Goal: Navigation & Orientation: Find specific page/section

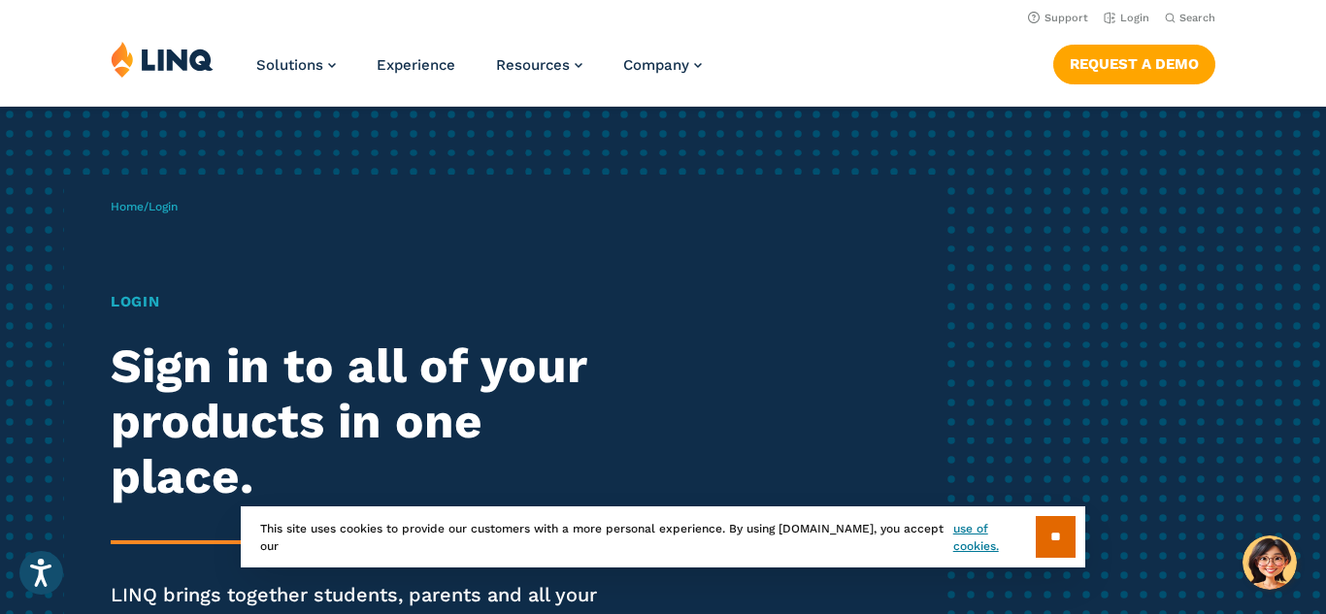
click at [157, 310] on h1 "Login" at bounding box center [366, 302] width 511 height 22
click at [178, 212] on span "Login" at bounding box center [162, 207] width 29 height 14
click at [1125, 22] on link "Login" at bounding box center [1127, 18] width 46 height 13
click at [1121, 20] on link "Login" at bounding box center [1127, 18] width 46 height 13
click at [1136, 15] on link "Login" at bounding box center [1127, 18] width 46 height 13
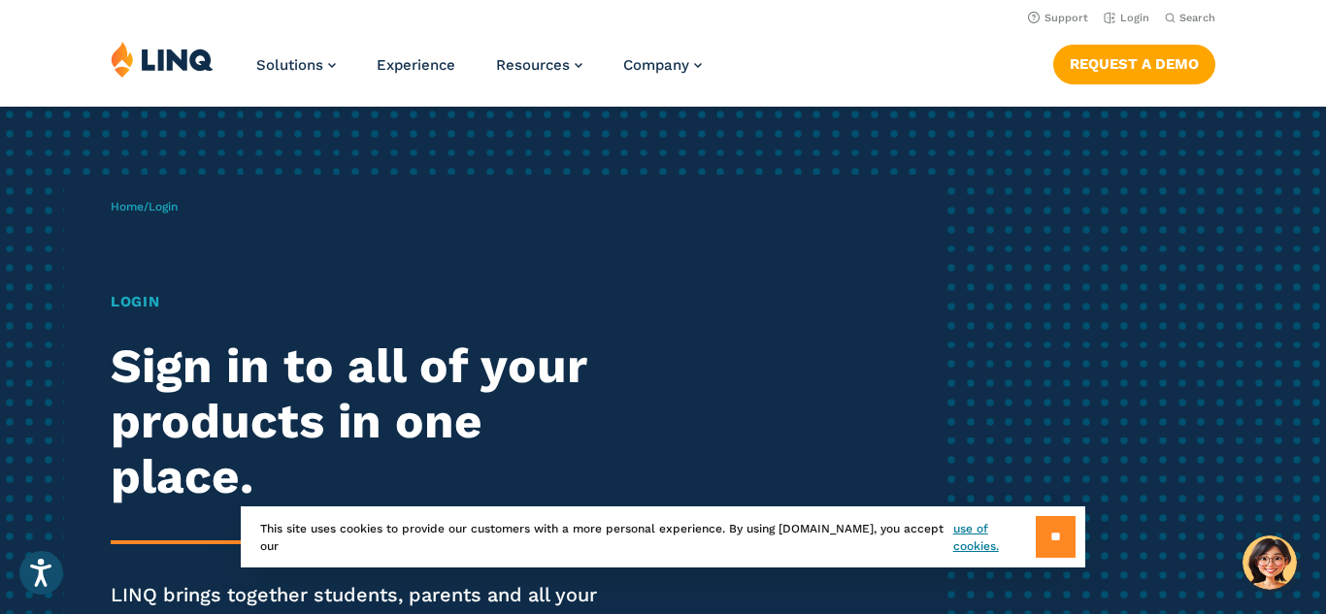
click at [1057, 539] on input "**" at bounding box center [1056, 537] width 40 height 42
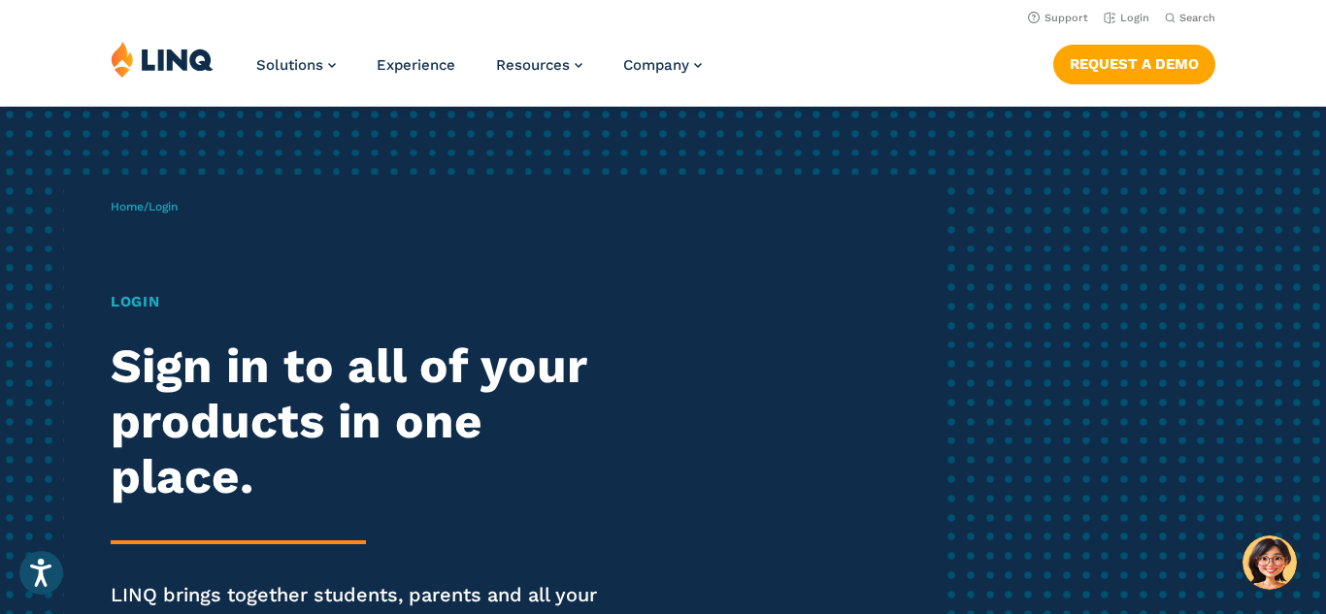
click at [1091, 254] on div "Home / Login Login Sign in to all of your products in one place. LINQ brings to…" at bounding box center [663, 445] width 1326 height 676
click at [1128, 16] on link "Login" at bounding box center [1127, 18] width 46 height 13
click at [248, 427] on h2 "Sign in to all of your products in one place." at bounding box center [366, 421] width 511 height 165
click at [1132, 21] on link "Login" at bounding box center [1127, 18] width 46 height 13
click at [37, 566] on icon "Open accessiBe: accessibility options, statement and help" at bounding box center [40, 576] width 23 height 25
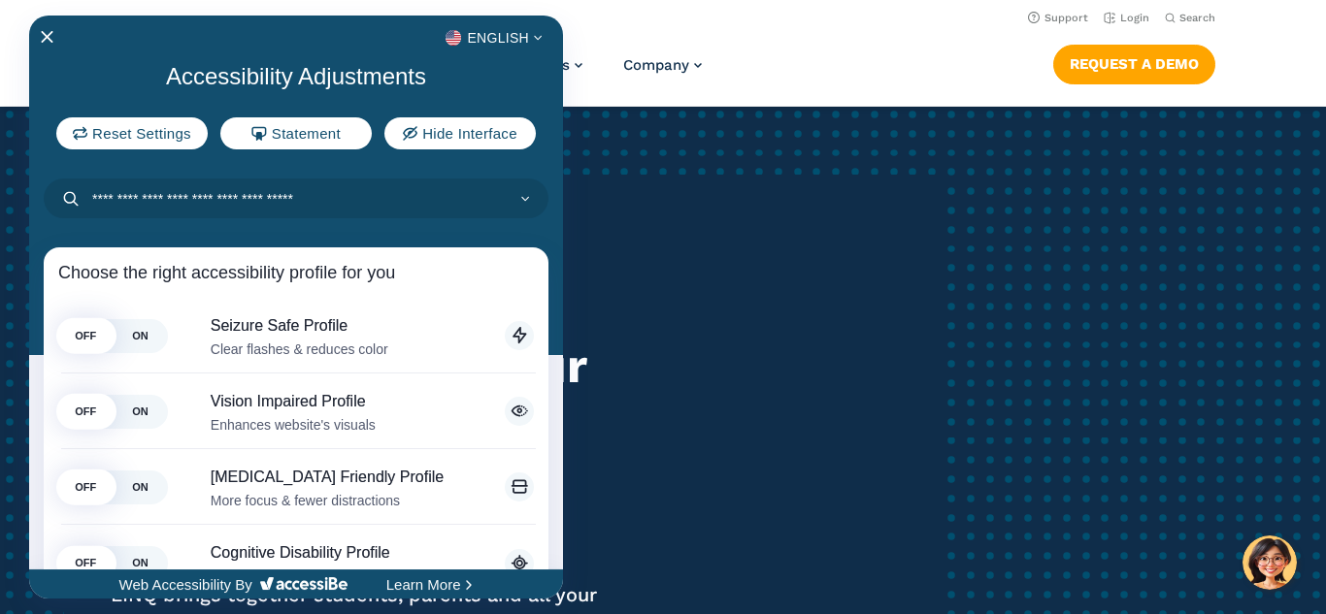
click at [1107, 224] on div at bounding box center [663, 307] width 1326 height 614
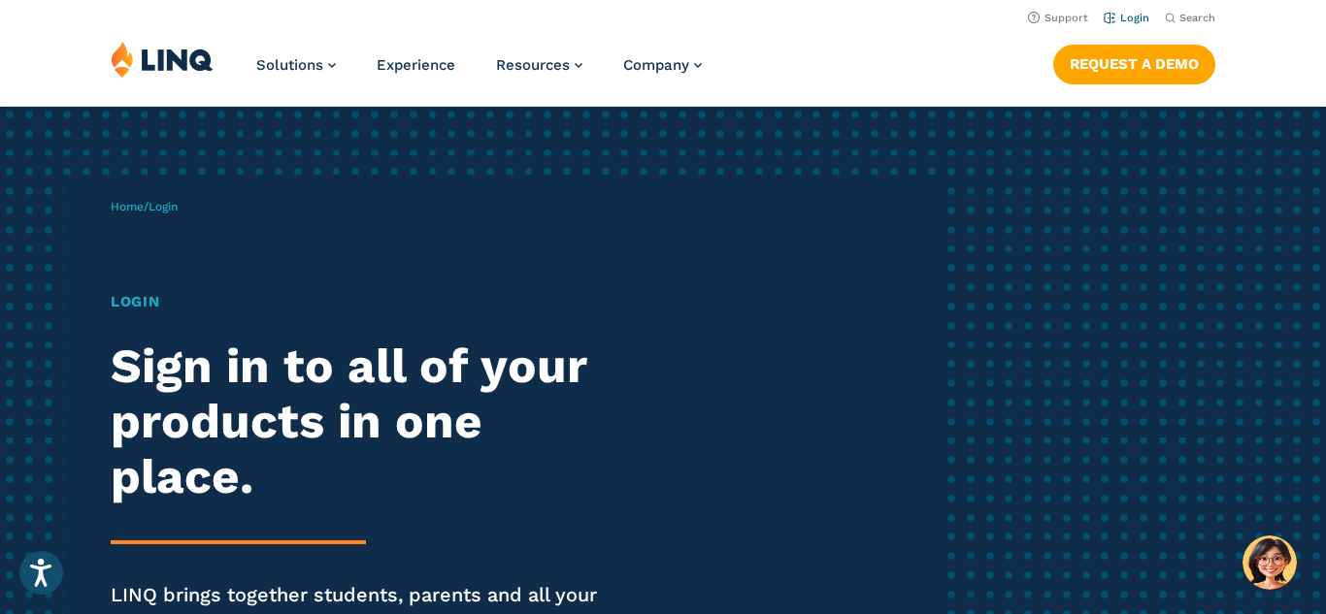
click at [1130, 14] on link "Login" at bounding box center [1127, 18] width 46 height 13
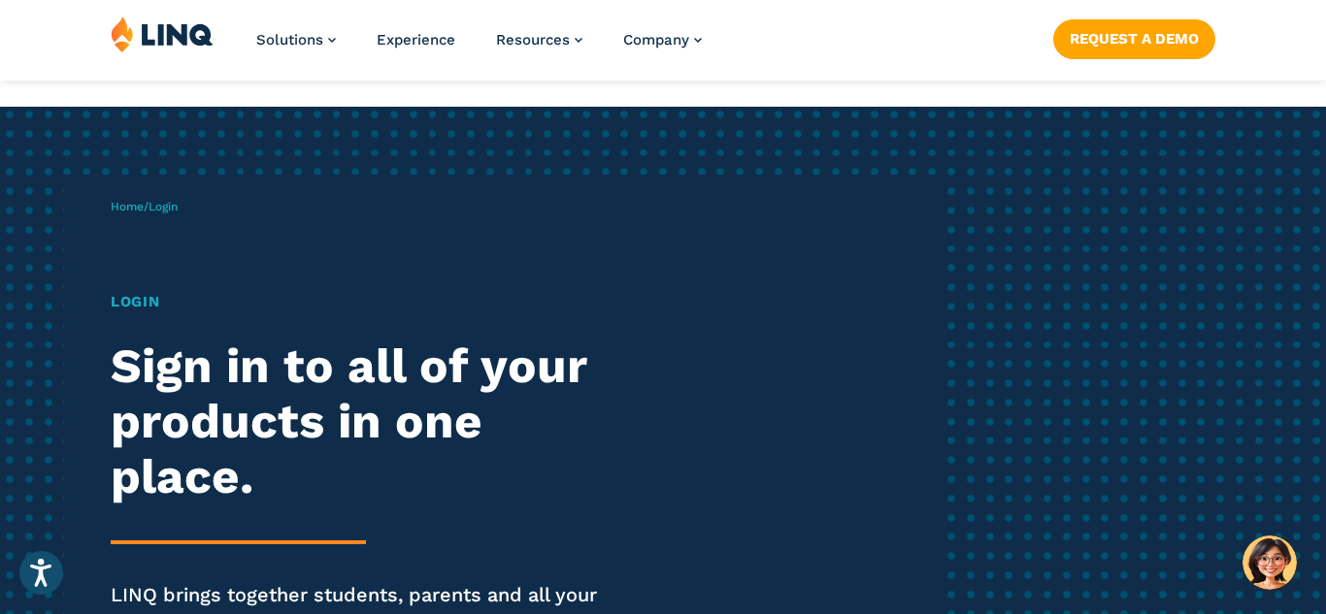
scroll to position [1203, 0]
